Goal: Information Seeking & Learning: Learn about a topic

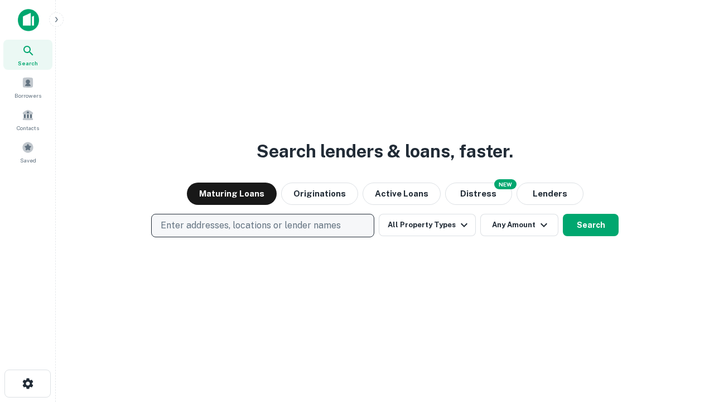
click at [262, 225] on p "Enter addresses, locations or lender names" at bounding box center [251, 225] width 180 height 13
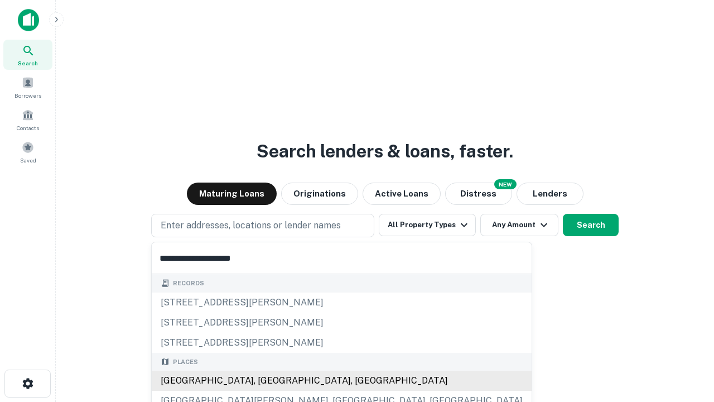
click at [267, 380] on div "[GEOGRAPHIC_DATA], [GEOGRAPHIC_DATA], [GEOGRAPHIC_DATA]" at bounding box center [342, 380] width 380 height 20
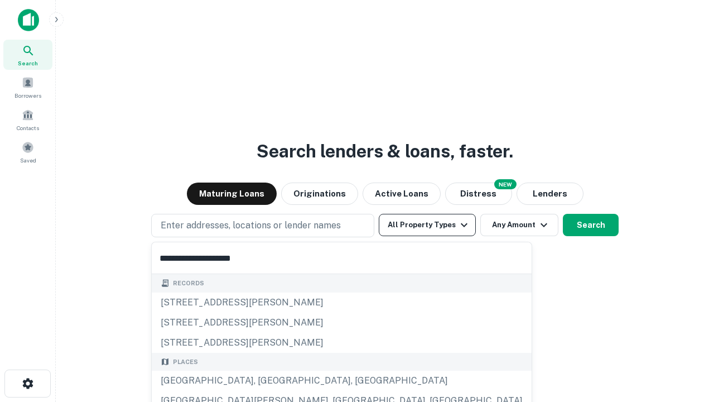
click at [427, 225] on button "All Property Types" at bounding box center [427, 225] width 97 height 22
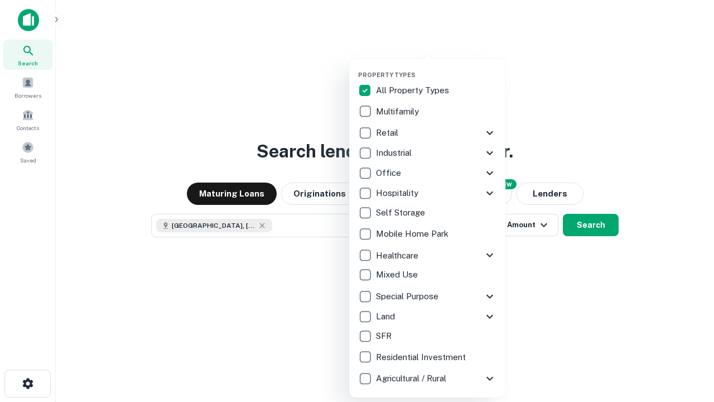
click at [436, 67] on button "button" at bounding box center [436, 67] width 156 height 1
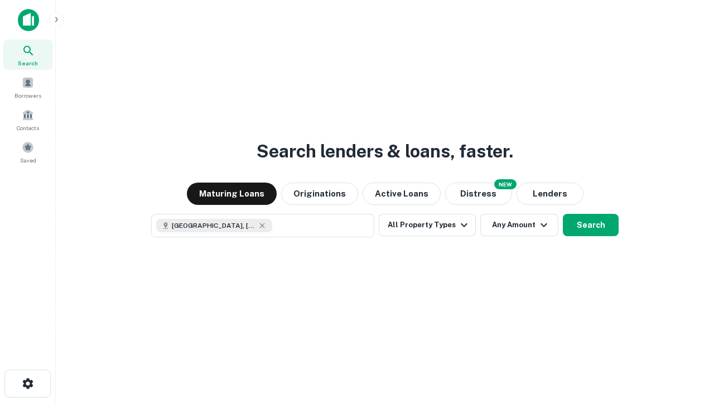
scroll to position [18, 0]
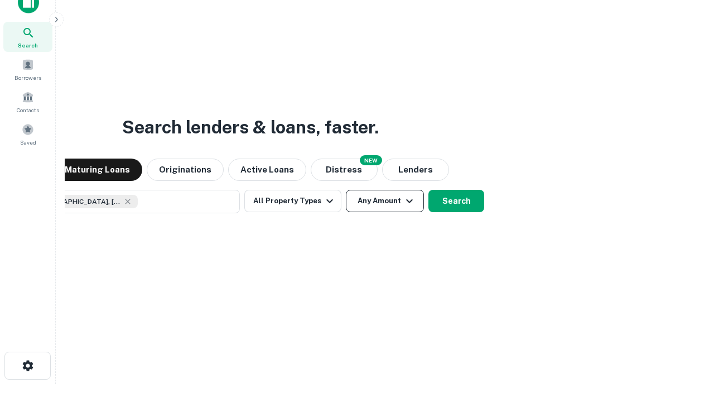
click at [346, 190] on button "Any Amount" at bounding box center [385, 201] width 78 height 22
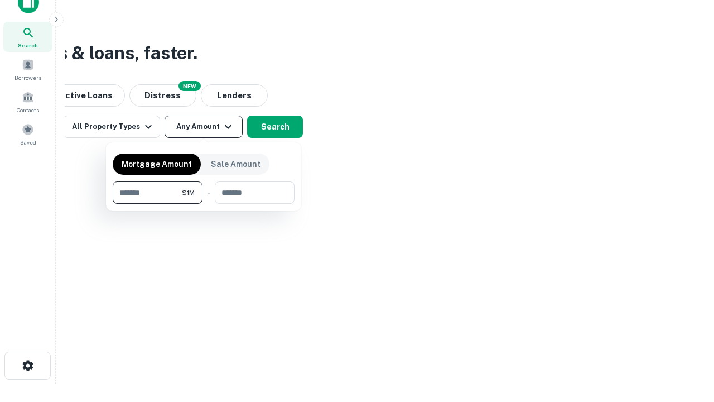
type input "*******"
click at [204, 204] on button "button" at bounding box center [204, 204] width 182 height 1
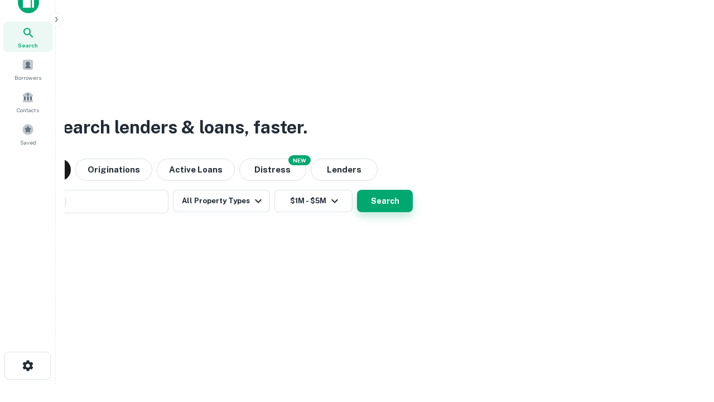
click at [357, 190] on button "Search" at bounding box center [385, 201] width 56 height 22
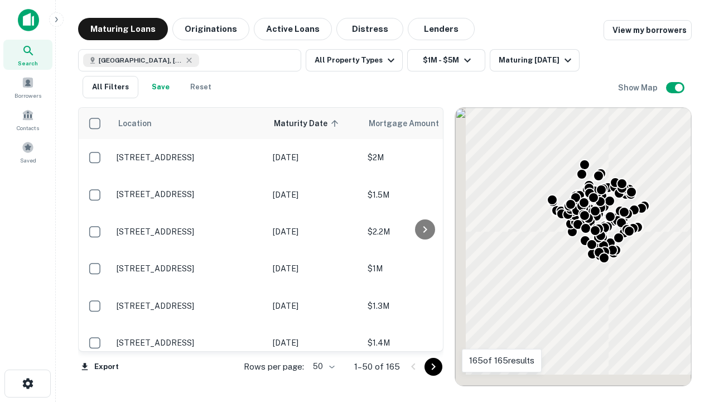
click at [322, 366] on body "Search Borrowers Contacts Saved Maturing Loans Originations Active Loans Distre…" at bounding box center [357, 201] width 714 height 402
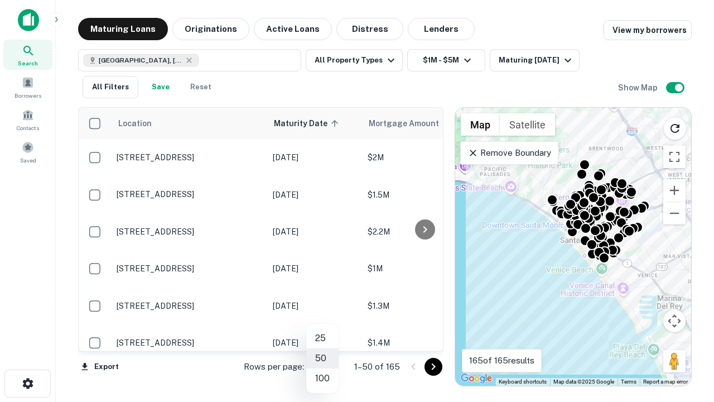
click at [322, 338] on li "25" at bounding box center [322, 338] width 32 height 20
